Goal: Task Accomplishment & Management: Complete application form

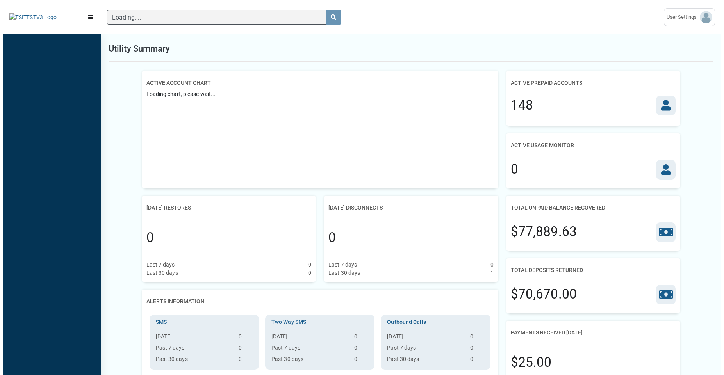
scroll to position [4, 0]
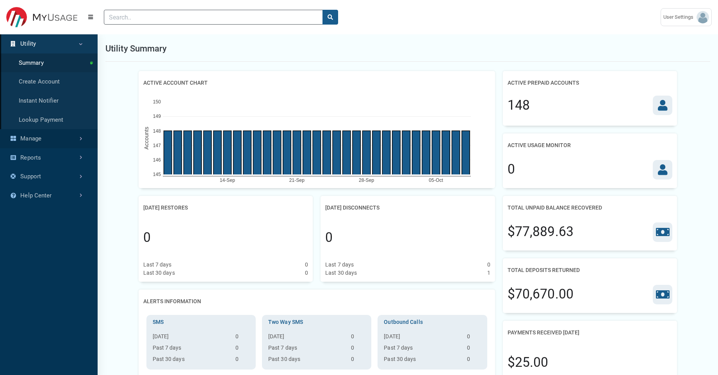
click at [56, 146] on link "Manage" at bounding box center [49, 138] width 98 height 19
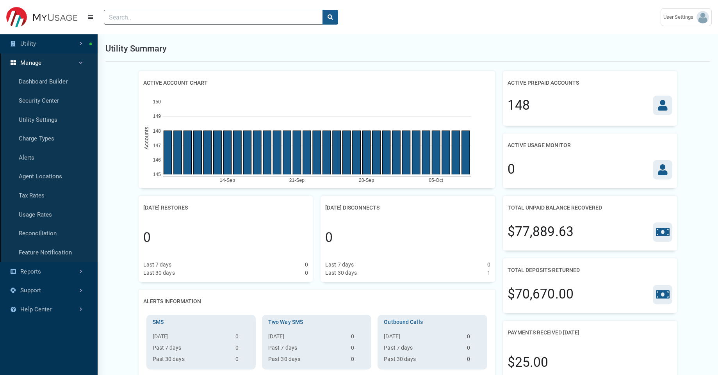
click at [73, 68] on link "Manage" at bounding box center [49, 63] width 98 height 19
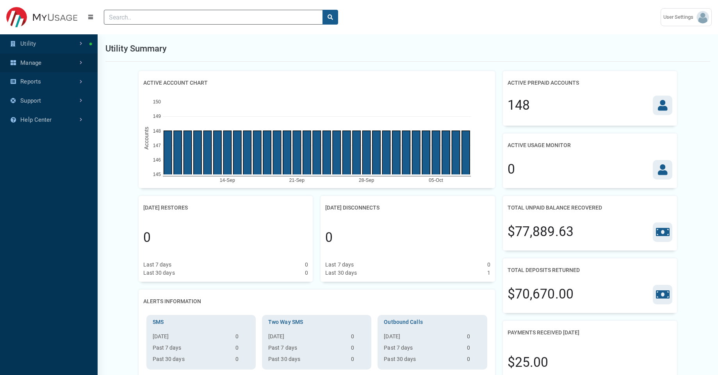
click at [64, 66] on link "Manage" at bounding box center [49, 63] width 98 height 19
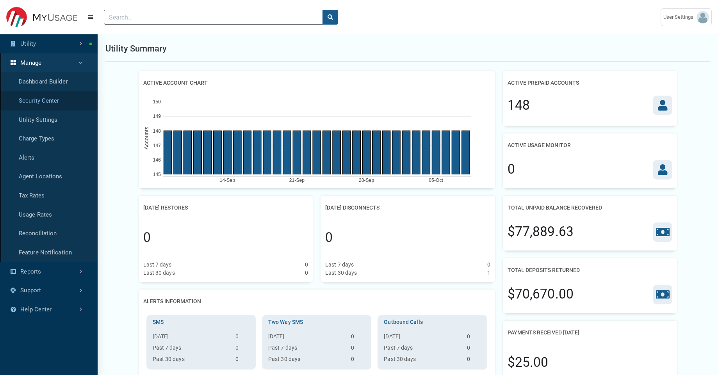
click at [55, 94] on link "Security Center" at bounding box center [49, 100] width 98 height 19
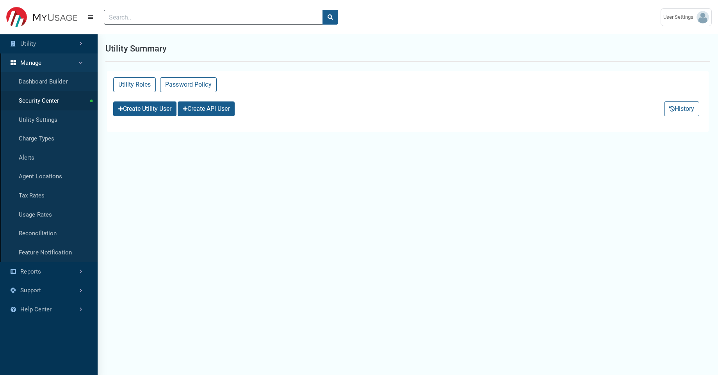
select select "25 per page"
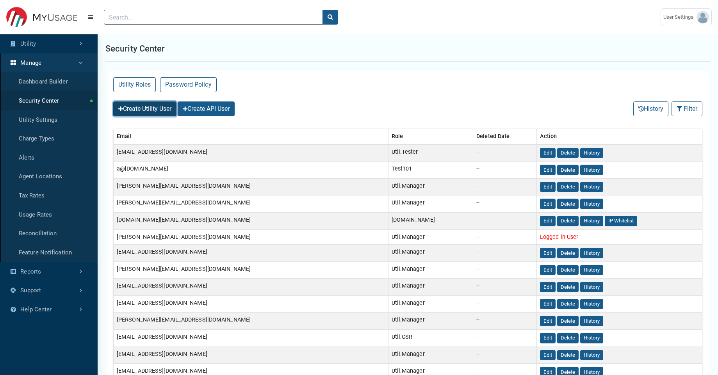
click at [128, 113] on button "Create Utility User" at bounding box center [144, 109] width 63 height 15
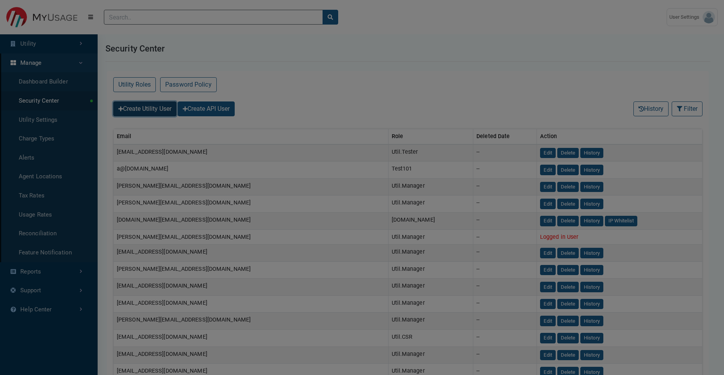
select select
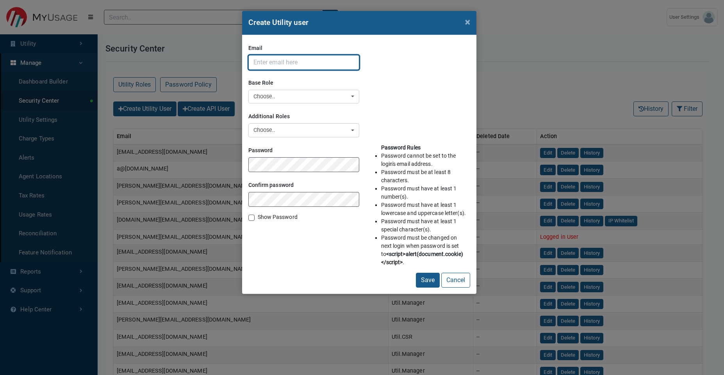
click at [283, 68] on input "Email" at bounding box center [303, 62] width 111 height 15
type input "[EMAIL_ADDRESS][DOMAIN_NAME]"
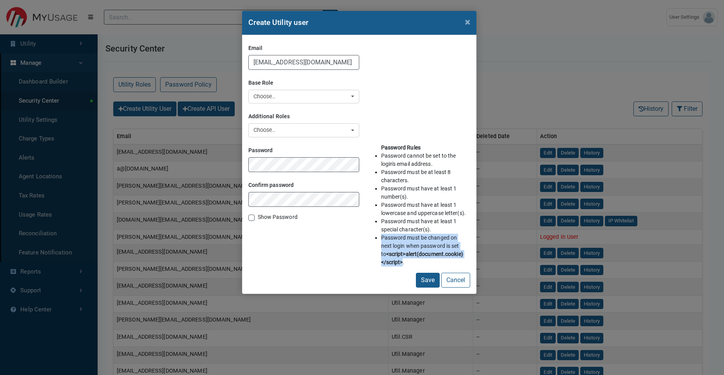
drag, startPoint x: 381, startPoint y: 237, endPoint x: 402, endPoint y: 262, distance: 33.0
click at [402, 262] on li "Password must be changed on next login when password is set to <script>alert(do…" at bounding box center [424, 250] width 86 height 33
click at [362, 272] on div "Password Rules Password cannot be set to the login's email address. Password mu…" at bounding box center [414, 208] width 111 height 129
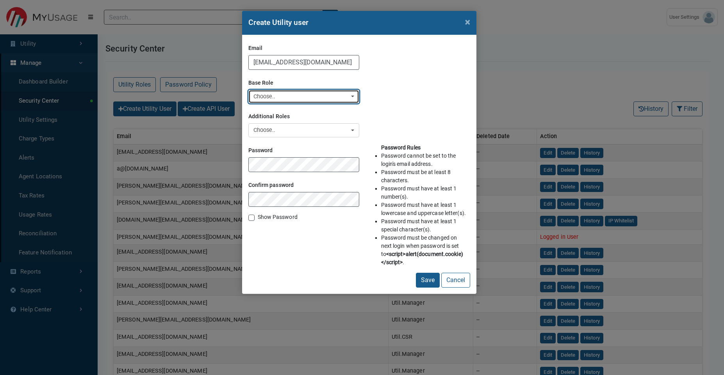
click at [286, 99] on div "Choose.." at bounding box center [302, 97] width 96 height 9
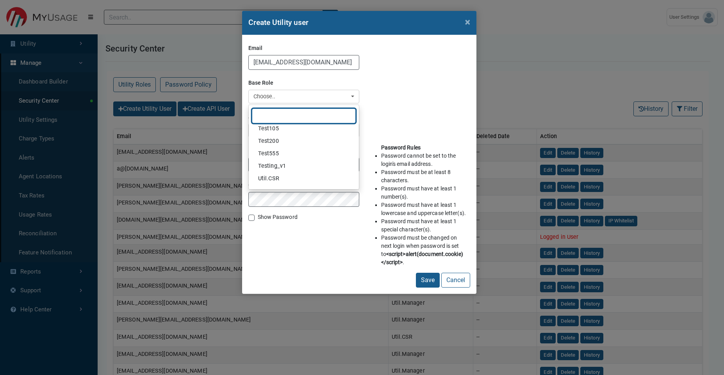
scroll to position [150, 0]
click at [277, 168] on span "Util.Manager" at bounding box center [274, 169] width 33 height 9
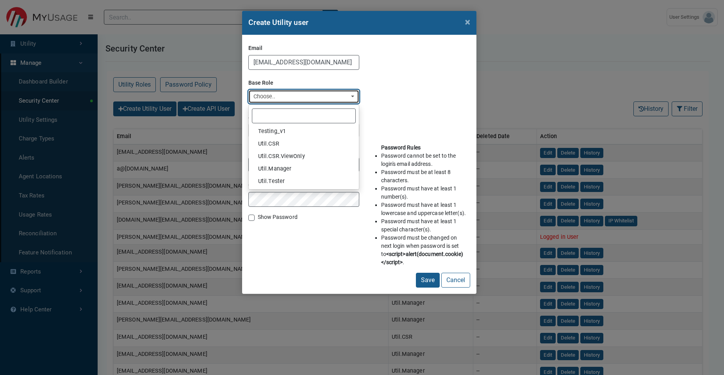
select select "Util.Manager"
select select
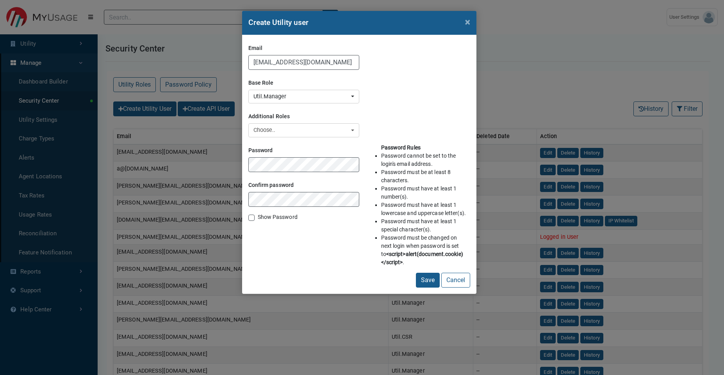
click at [381, 114] on div "Additional Roles 7144 Anubhuti_testRole DevTest MarkTest ProcessKeyword test Te…" at bounding box center [359, 124] width 222 height 28
click at [258, 219] on label "Show Password" at bounding box center [278, 217] width 40 height 8
click at [250, 219] on input "Show Password" at bounding box center [251, 217] width 6 height 8
checkbox input "true"
click at [279, 243] on div "Password Confirm password Show Password" at bounding box center [303, 208] width 111 height 129
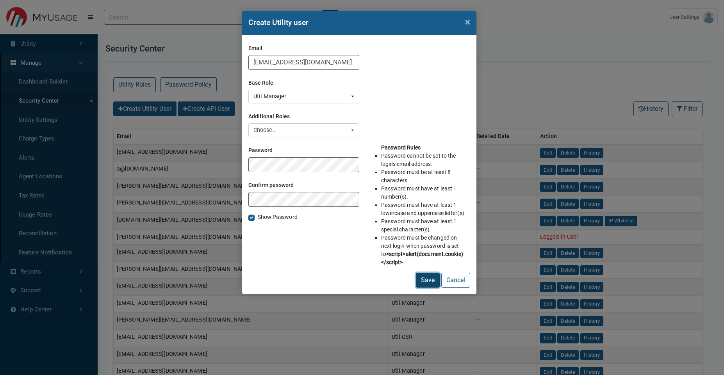
click at [423, 287] on button "Save" at bounding box center [428, 280] width 24 height 15
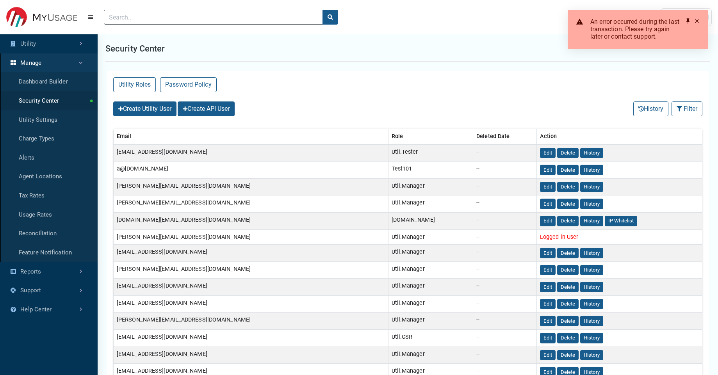
click at [687, 23] on span at bounding box center [688, 21] width 6 height 6
click at [159, 111] on button "Create Utility User" at bounding box center [144, 109] width 63 height 15
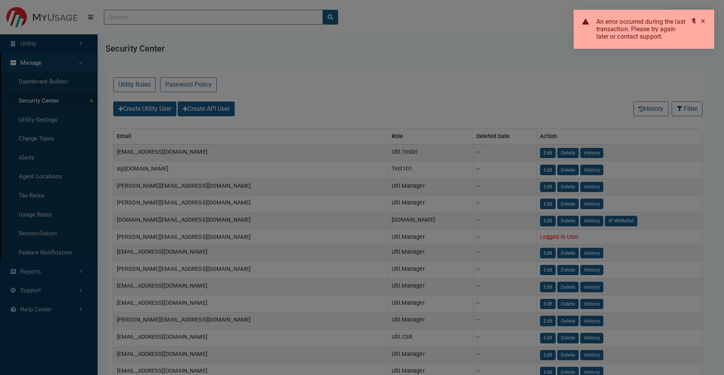
click at [700, 21] on span at bounding box center [703, 21] width 6 height 6
select select
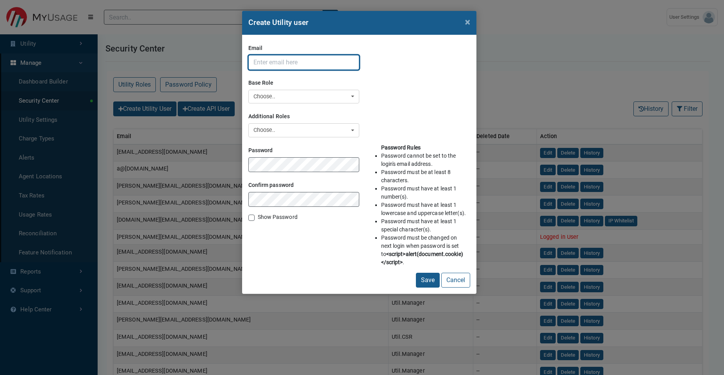
click at [337, 66] on input "Email" at bounding box center [303, 62] width 111 height 15
click at [324, 63] on input "Email" at bounding box center [303, 62] width 111 height 15
type input "[EMAIL_ADDRESS][DOMAIN_NAME]"
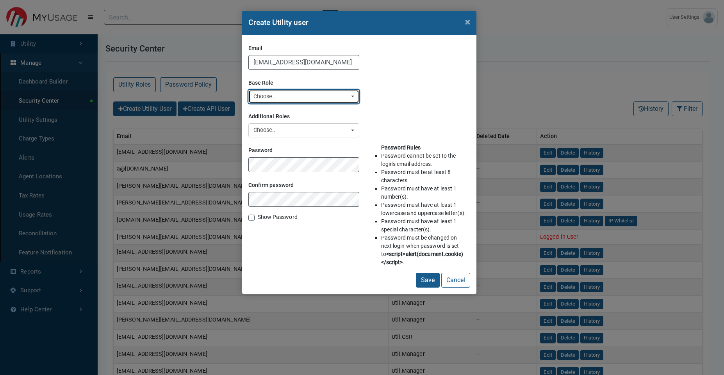
click at [306, 104] on button "Choose.." at bounding box center [303, 97] width 111 height 14
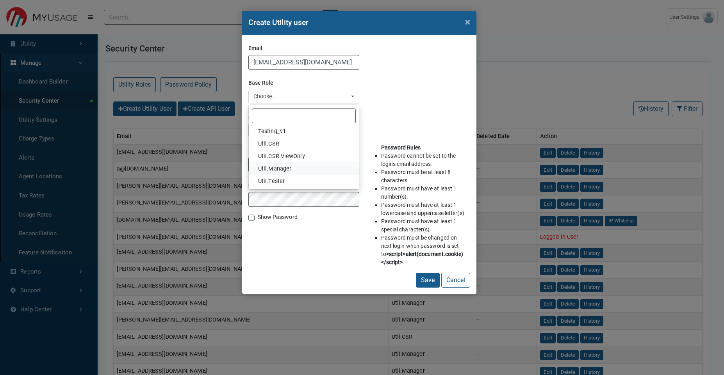
click at [284, 174] on link "Util.Manager" at bounding box center [304, 168] width 110 height 12
select select "Util.Manager"
select select
click at [258, 217] on label "Show Password" at bounding box center [278, 217] width 40 height 8
click at [252, 217] on input "Show Password" at bounding box center [251, 217] width 6 height 8
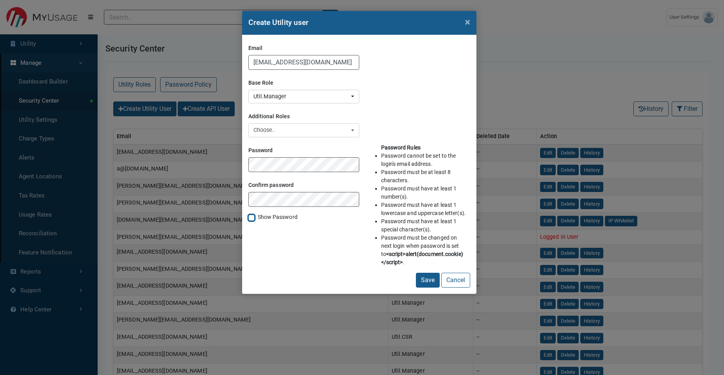
checkbox input "true"
click at [421, 278] on button "Save" at bounding box center [428, 280] width 24 height 15
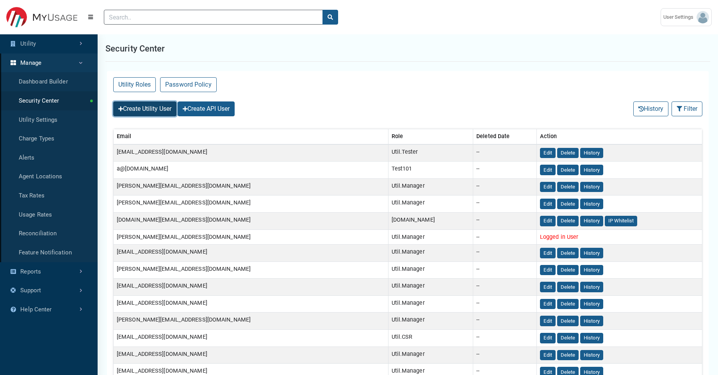
click at [173, 115] on button "Create Utility User" at bounding box center [144, 109] width 63 height 15
select select
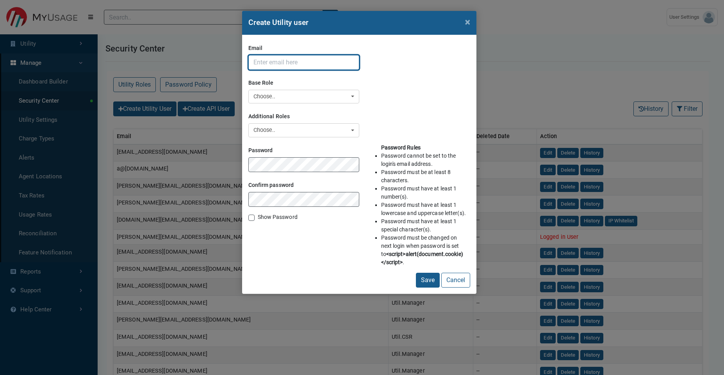
click at [312, 68] on input "Email" at bounding box center [303, 62] width 111 height 15
type input "p"
type input "[EMAIL_ADDRESS][DOMAIN_NAME]"
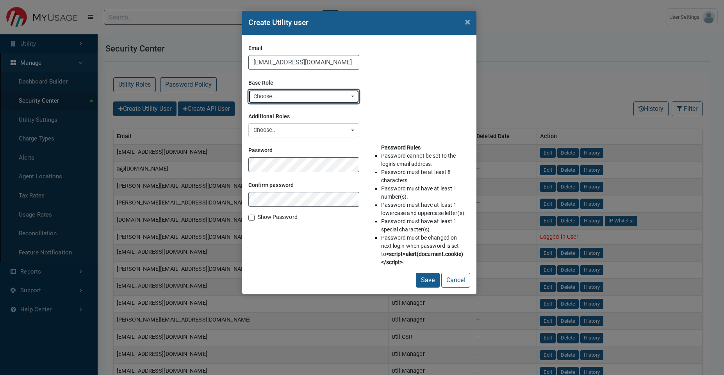
click at [307, 95] on div "Choose.." at bounding box center [302, 97] width 96 height 9
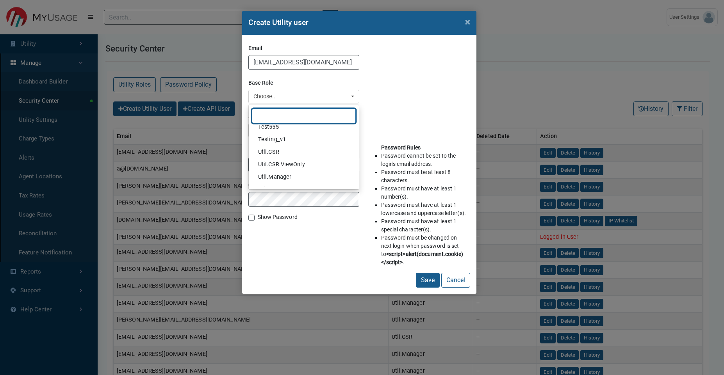
scroll to position [143, 0]
click at [282, 174] on span "Util.Manager" at bounding box center [274, 176] width 33 height 9
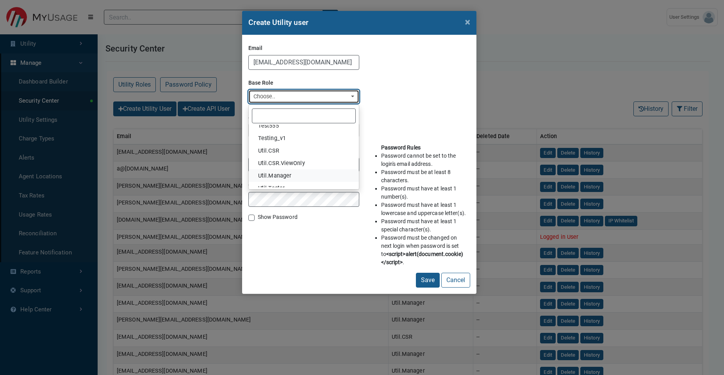
select select "Util.Manager"
select select
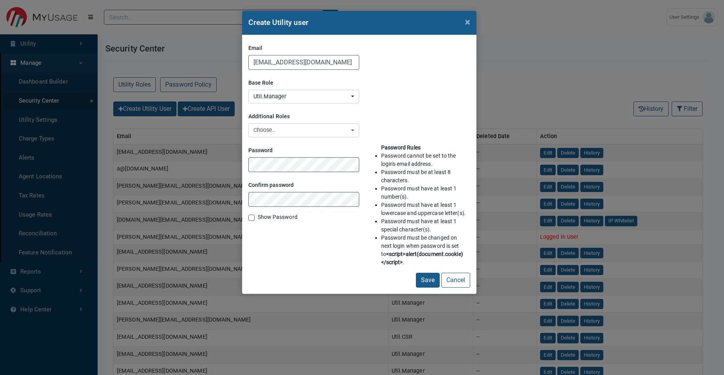
click at [429, 273] on div "Password Rules Password cannot be set to the login's email address. Password mu…" at bounding box center [414, 208] width 111 height 129
click at [428, 275] on button "Save" at bounding box center [428, 280] width 24 height 15
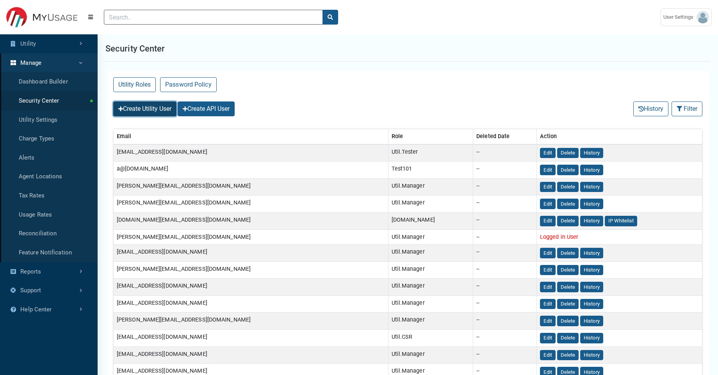
click at [165, 111] on button "Create Utility User" at bounding box center [144, 109] width 63 height 15
select select
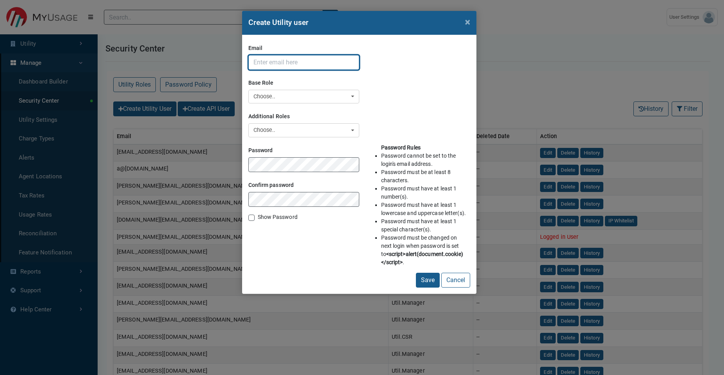
click at [337, 67] on input "Email" at bounding box center [303, 62] width 111 height 15
type input "[EMAIL_ADDRESS][DOMAIN_NAME]"
click at [461, 275] on button "Cancel" at bounding box center [455, 280] width 29 height 15
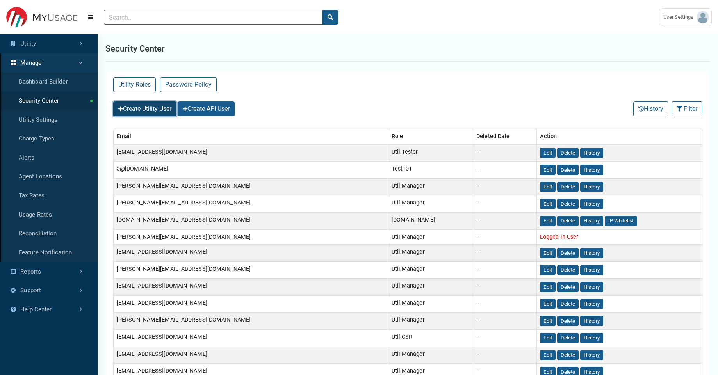
click at [174, 110] on button "Create Utility User" at bounding box center [144, 109] width 63 height 15
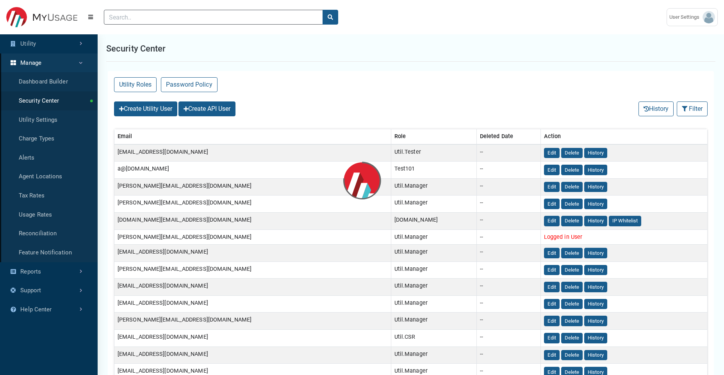
select select
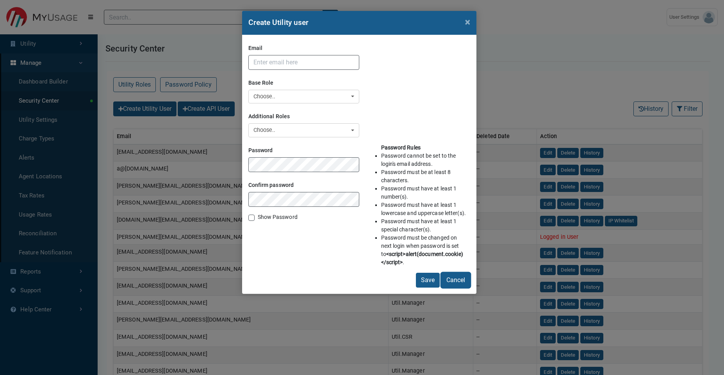
click at [467, 281] on button "Cancel" at bounding box center [455, 280] width 29 height 15
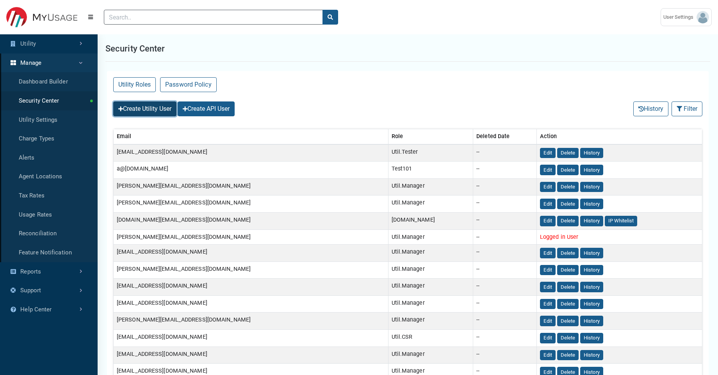
click at [147, 110] on button "Create Utility User" at bounding box center [144, 109] width 63 height 15
select select
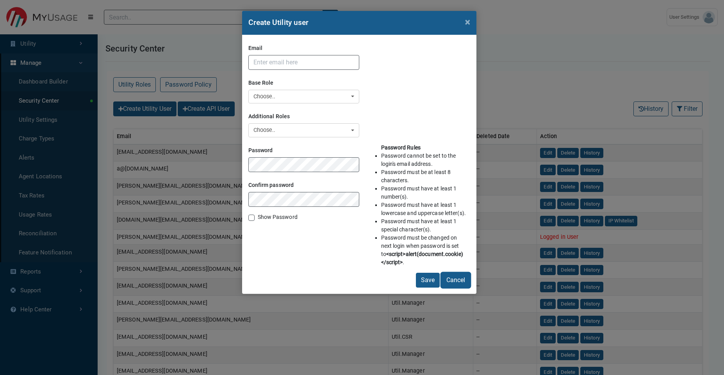
click at [458, 284] on button "Cancel" at bounding box center [455, 280] width 29 height 15
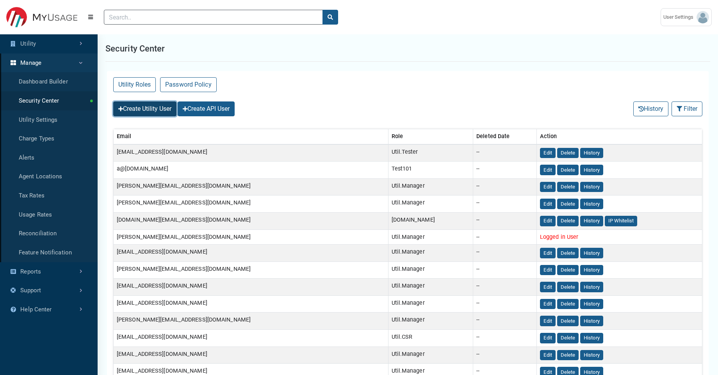
click at [152, 114] on button "Create Utility User" at bounding box center [144, 109] width 63 height 15
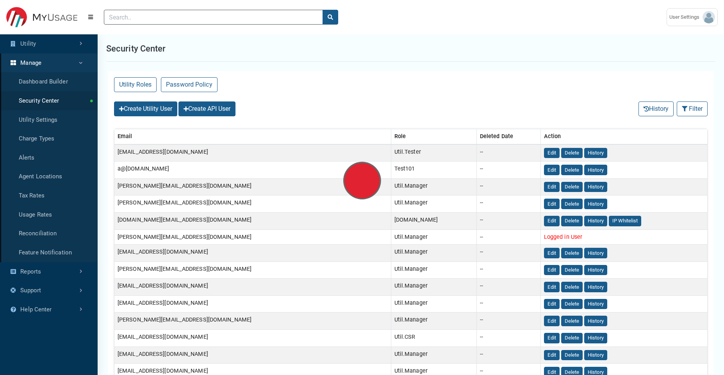
select select
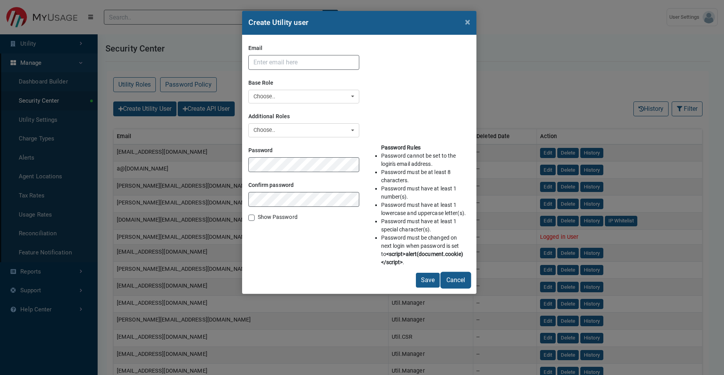
click at [446, 284] on button "Cancel" at bounding box center [455, 280] width 29 height 15
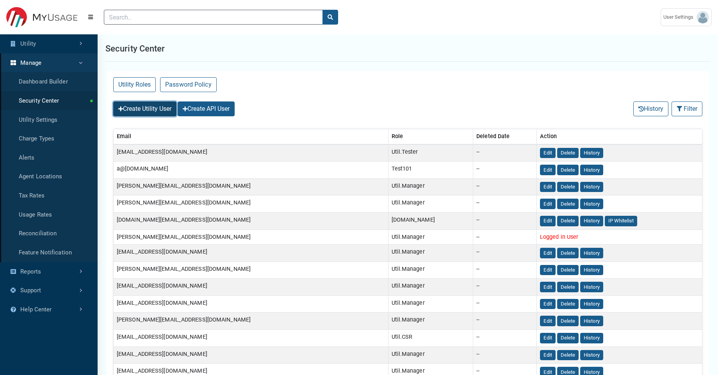
click at [133, 104] on button "Create Utility User" at bounding box center [144, 109] width 63 height 15
select select
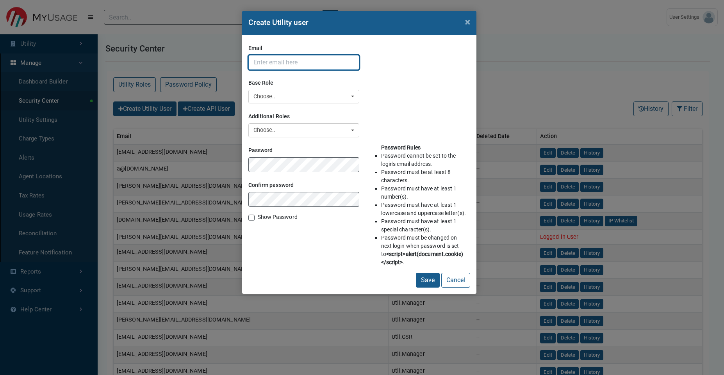
click at [279, 67] on input "Email" at bounding box center [303, 62] width 111 height 15
type input "[EMAIL_ADDRESS][DOMAIN_NAME]"
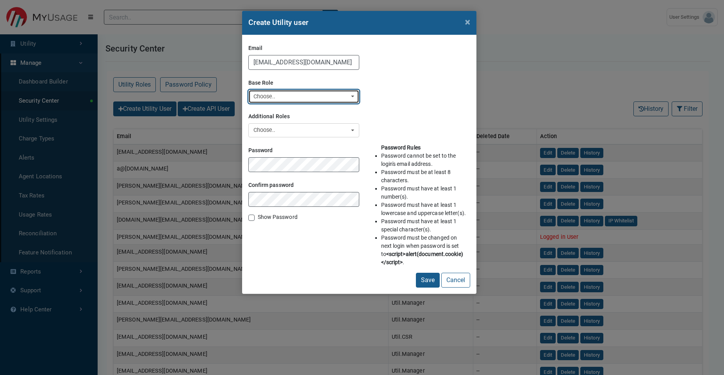
click at [289, 93] on div "Choose.." at bounding box center [302, 97] width 96 height 9
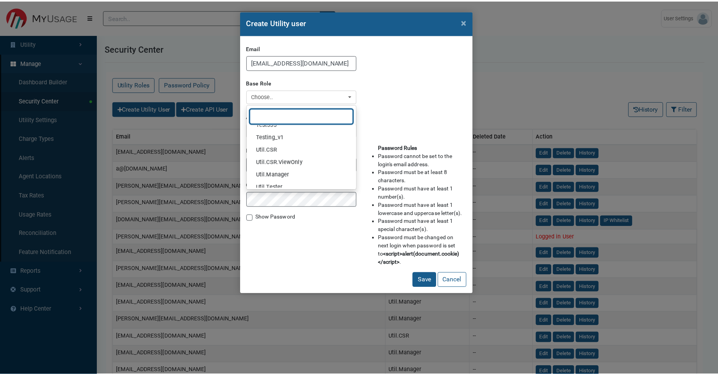
scroll to position [150, 0]
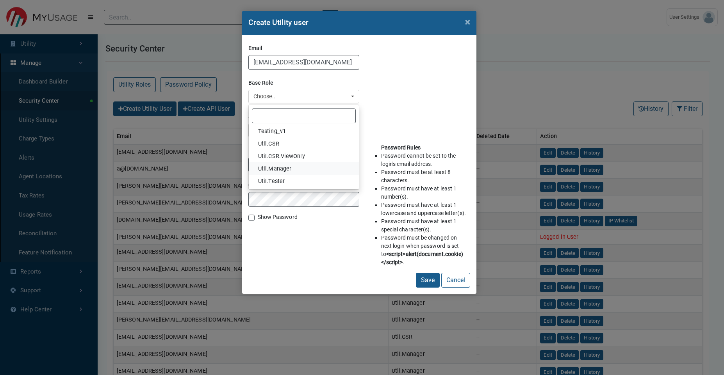
click at [289, 166] on span "Util.Manager" at bounding box center [274, 169] width 33 height 9
select select "Util.Manager"
select select
click at [416, 273] on button "Save" at bounding box center [428, 280] width 24 height 15
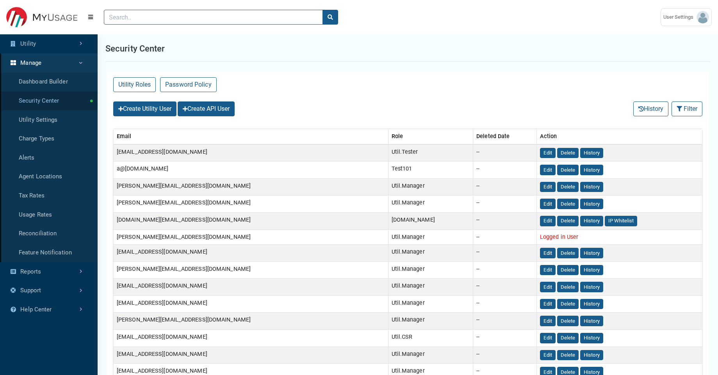
click at [59, 105] on link "Security Center" at bounding box center [49, 100] width 98 height 19
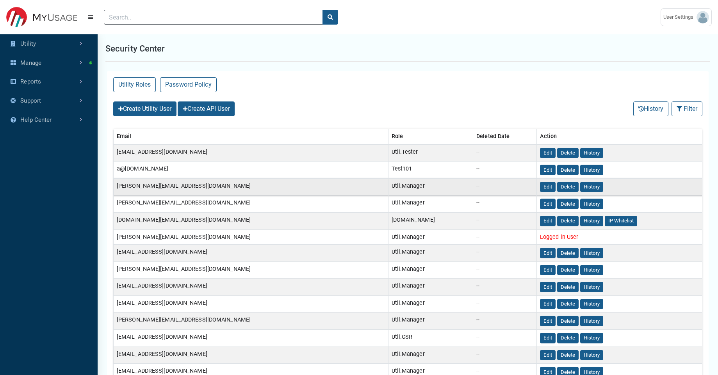
scroll to position [1, 0]
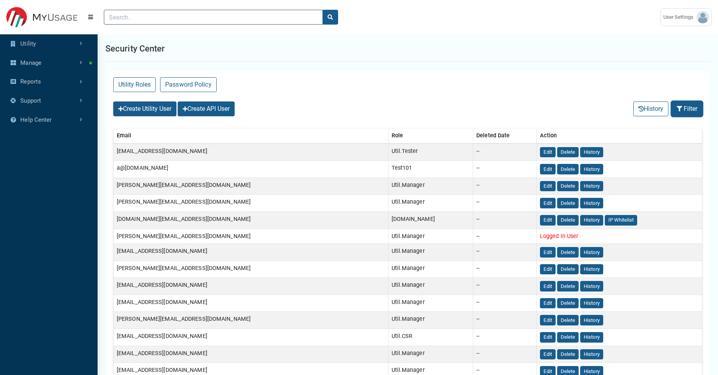
click at [685, 107] on button "Filter" at bounding box center [687, 109] width 31 height 15
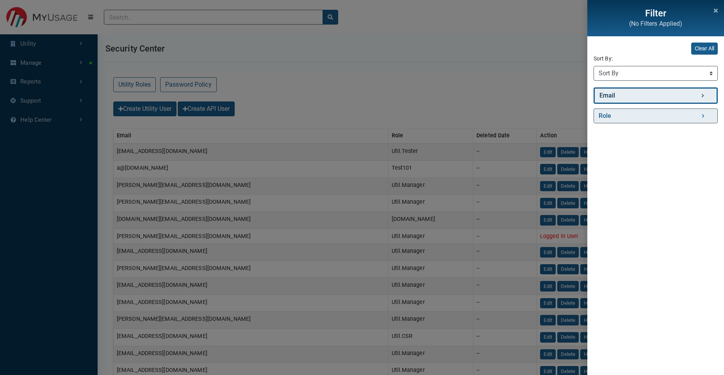
click at [653, 91] on link "Email" at bounding box center [656, 95] width 124 height 16
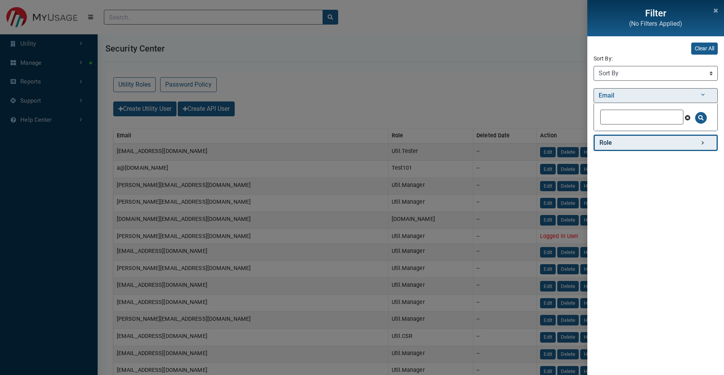
click at [644, 137] on link "Role" at bounding box center [656, 143] width 124 height 16
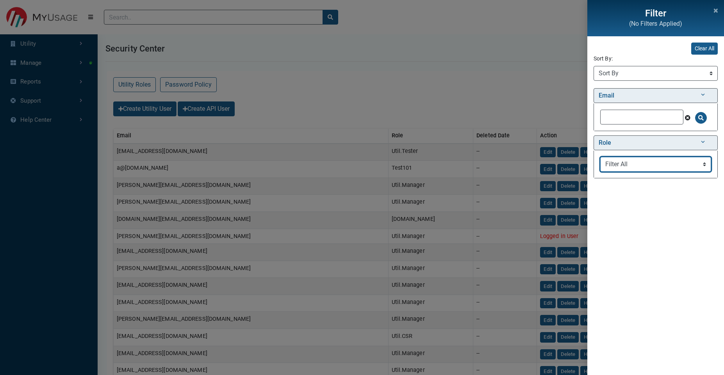
select select "Util.Manager"
click at [600, 157] on select "Filter All API.FBL Util.Tester 7144 Test101 Util.Manager API.Alerts API.IVR Uti…" at bounding box center [655, 164] width 111 height 15
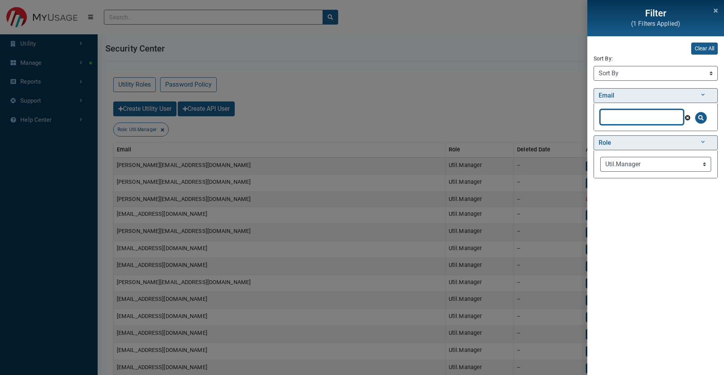
click at [657, 114] on input "text" at bounding box center [641, 117] width 83 height 15
type input "[PERSON_NAME]"
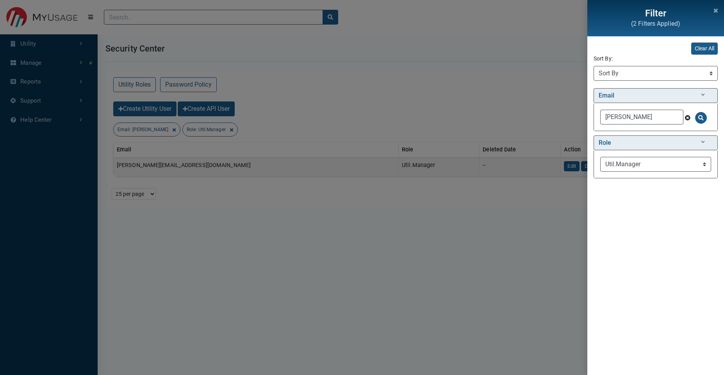
click at [257, 243] on div "Filter (2 Filters Applied) Clear All Sort By: Sort By Email (Asc) Email (Desc) …" at bounding box center [362, 187] width 724 height 375
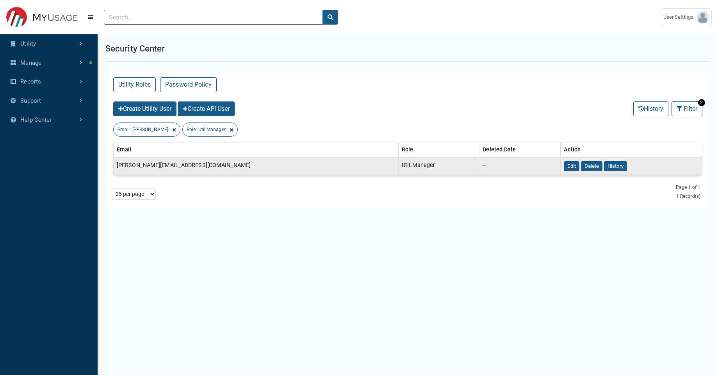
click at [181, 168] on td "[PERSON_NAME][EMAIL_ADDRESS][DOMAIN_NAME]" at bounding box center [256, 166] width 285 height 17
click at [564, 170] on button "Edit" at bounding box center [572, 166] width 16 height 11
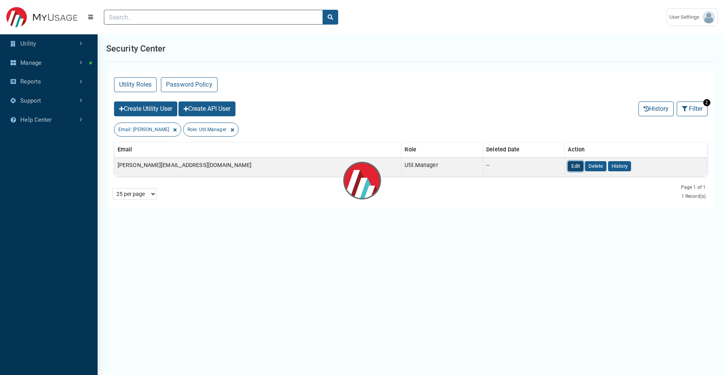
select select
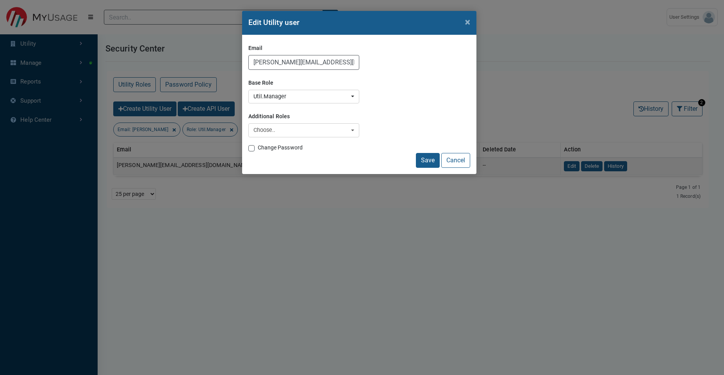
click at [270, 149] on label "Change Password" at bounding box center [280, 148] width 45 height 8
click at [255, 149] on input "Change Password" at bounding box center [251, 148] width 6 height 8
checkbox input "true"
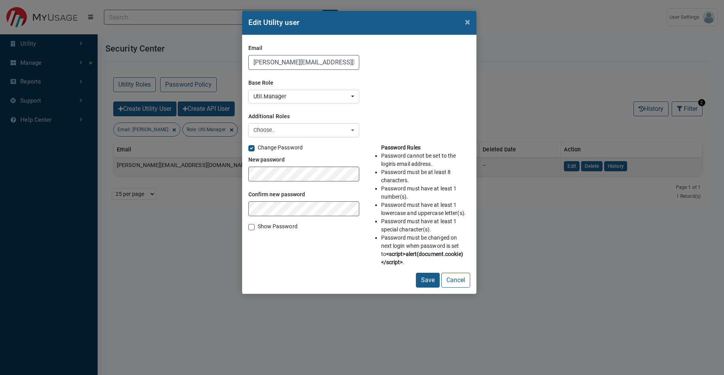
click at [258, 225] on label "Show Password" at bounding box center [278, 227] width 40 height 8
click at [251, 225] on input "Show Password" at bounding box center [251, 227] width 6 height 8
checkbox input "true"
click at [422, 279] on button "Save" at bounding box center [428, 280] width 24 height 15
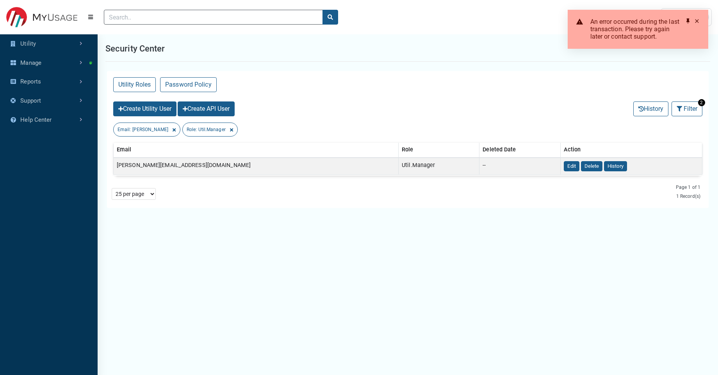
click at [697, 22] on span at bounding box center [697, 21] width 6 height 6
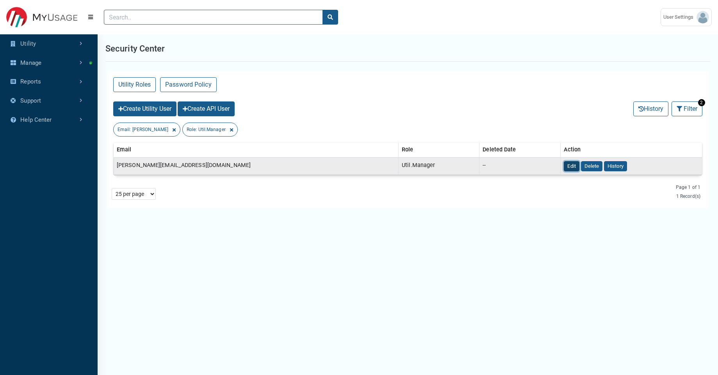
click at [564, 170] on button "Edit" at bounding box center [572, 166] width 16 height 11
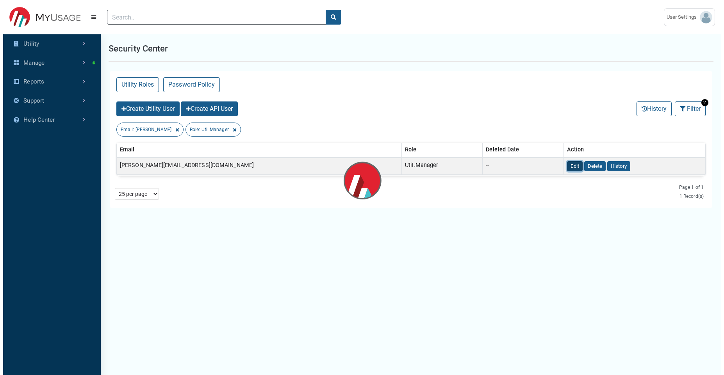
select select
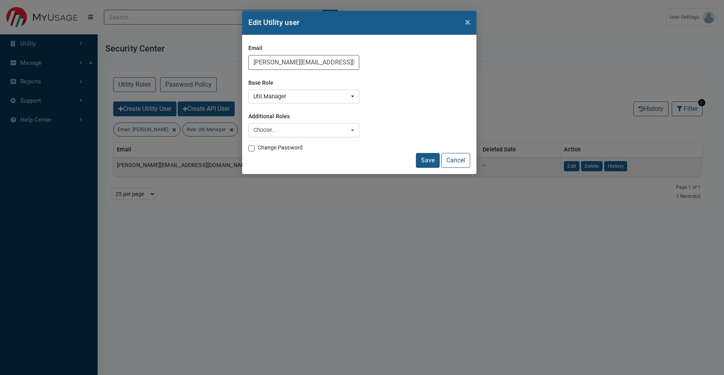
click at [285, 146] on label "Change Password" at bounding box center [280, 148] width 45 height 8
click at [255, 146] on input "Change Password" at bounding box center [251, 148] width 6 height 8
checkbox input "true"
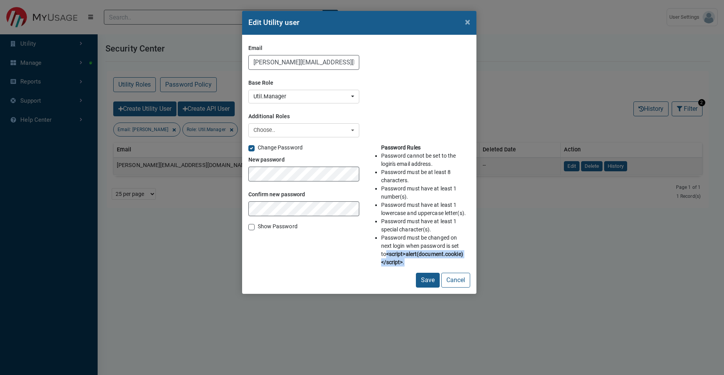
drag, startPoint x: 380, startPoint y: 254, endPoint x: 407, endPoint y: 262, distance: 28.2
click at [407, 262] on div "Password Rules Password cannot be set to the login's email address. Password mu…" at bounding box center [414, 208] width 111 height 129
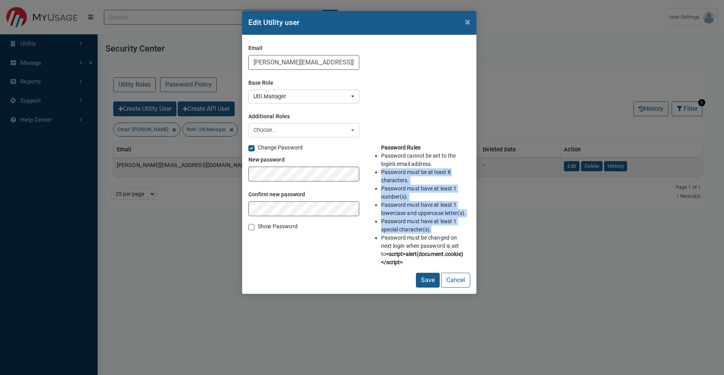
drag, startPoint x: 382, startPoint y: 172, endPoint x: 438, endPoint y: 233, distance: 82.6
click at [438, 233] on ul "Password Rules Password cannot be set to the login's email address. Password mu…" at bounding box center [424, 205] width 86 height 123
click at [456, 288] on button "Cancel" at bounding box center [455, 280] width 29 height 15
